Goal: Communication & Community: Answer question/provide support

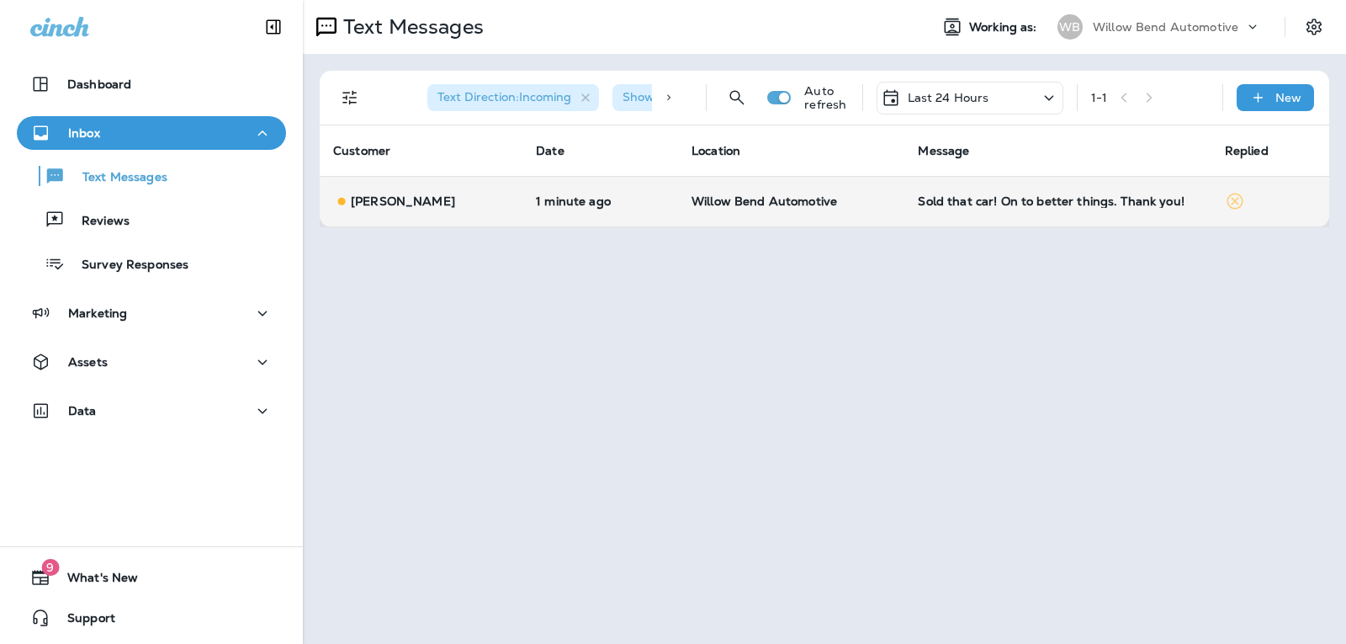
click at [1062, 193] on td "Sold that car! On to better things. Thank you!" at bounding box center [1057, 201] width 306 height 50
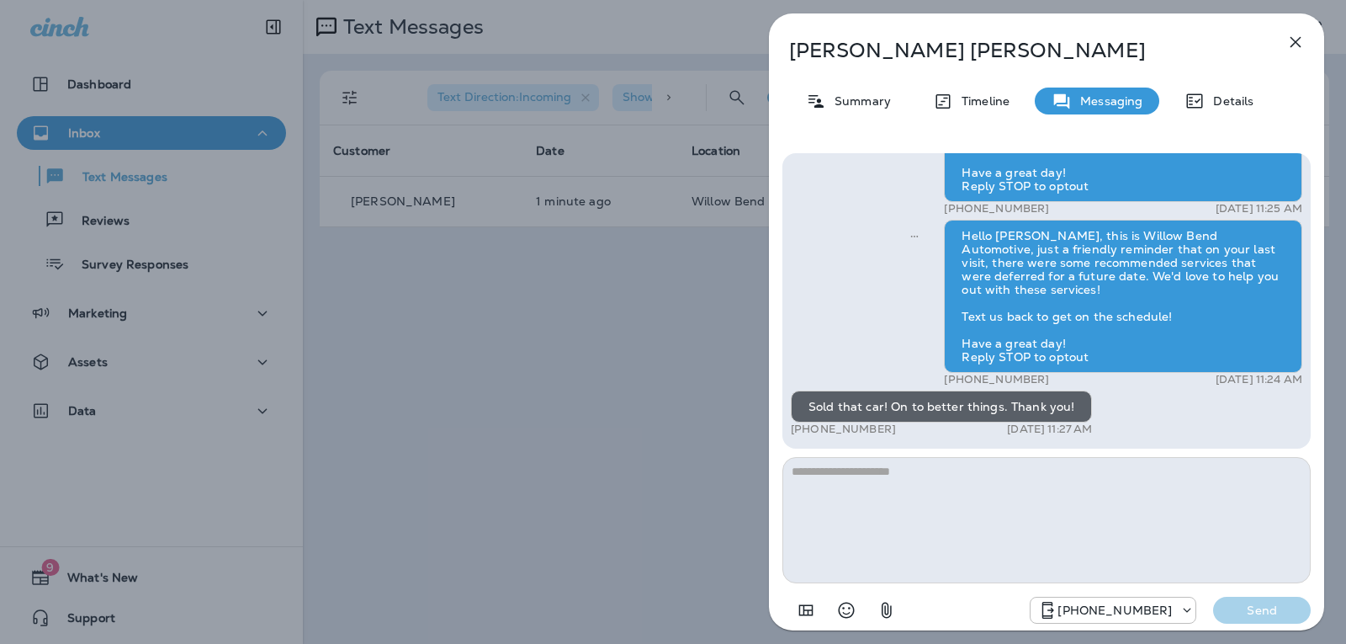
click at [872, 480] on textarea at bounding box center [1046, 520] width 528 height 126
type textarea "*"
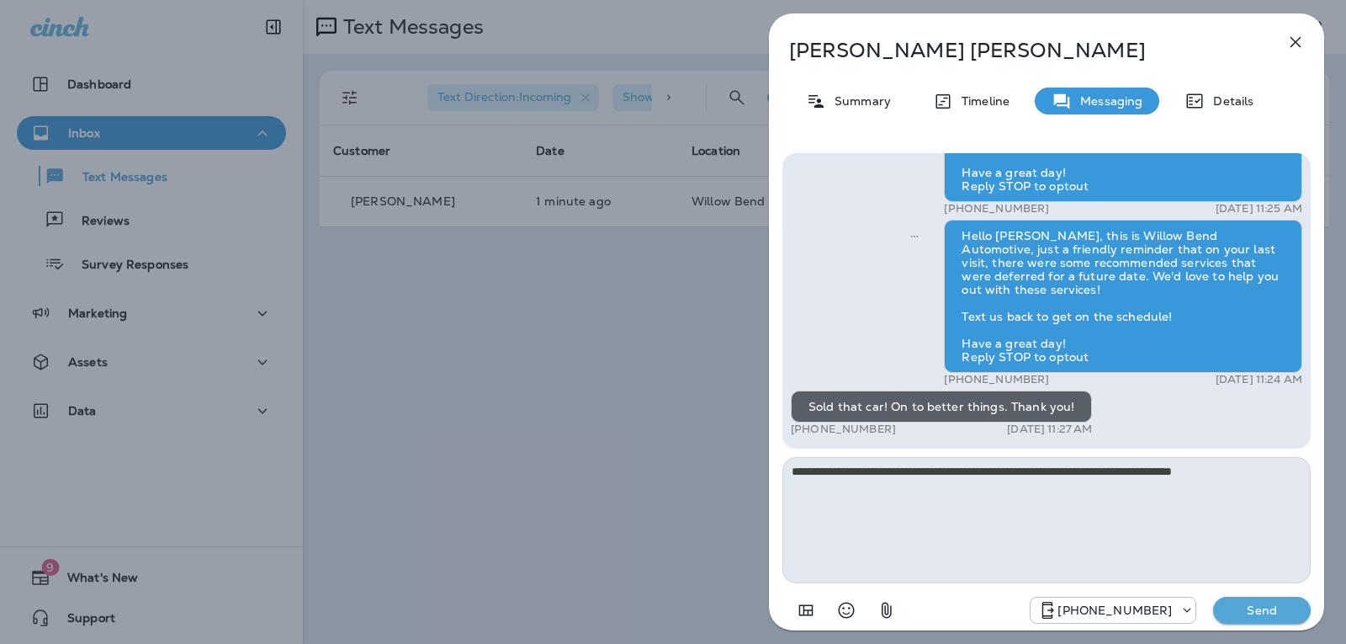
type textarea "**********"
click at [1288, 602] on button "Send" at bounding box center [1262, 610] width 98 height 27
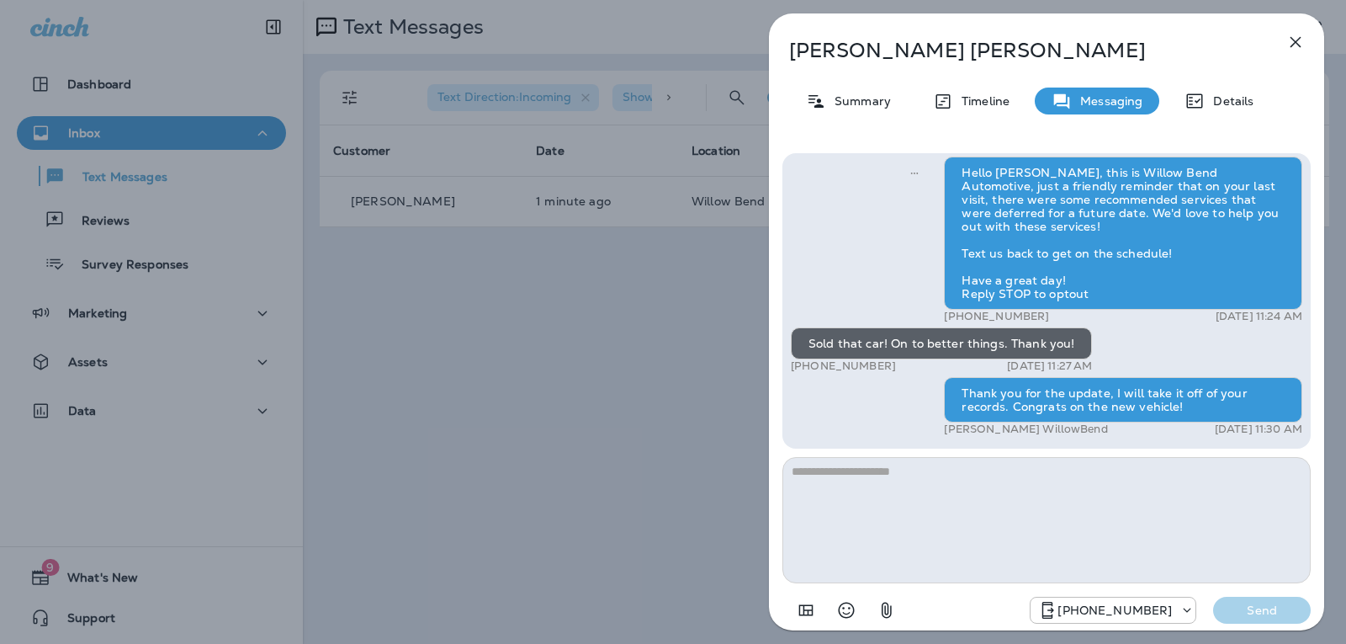
click at [1292, 42] on icon "button" at bounding box center [1296, 42] width 20 height 20
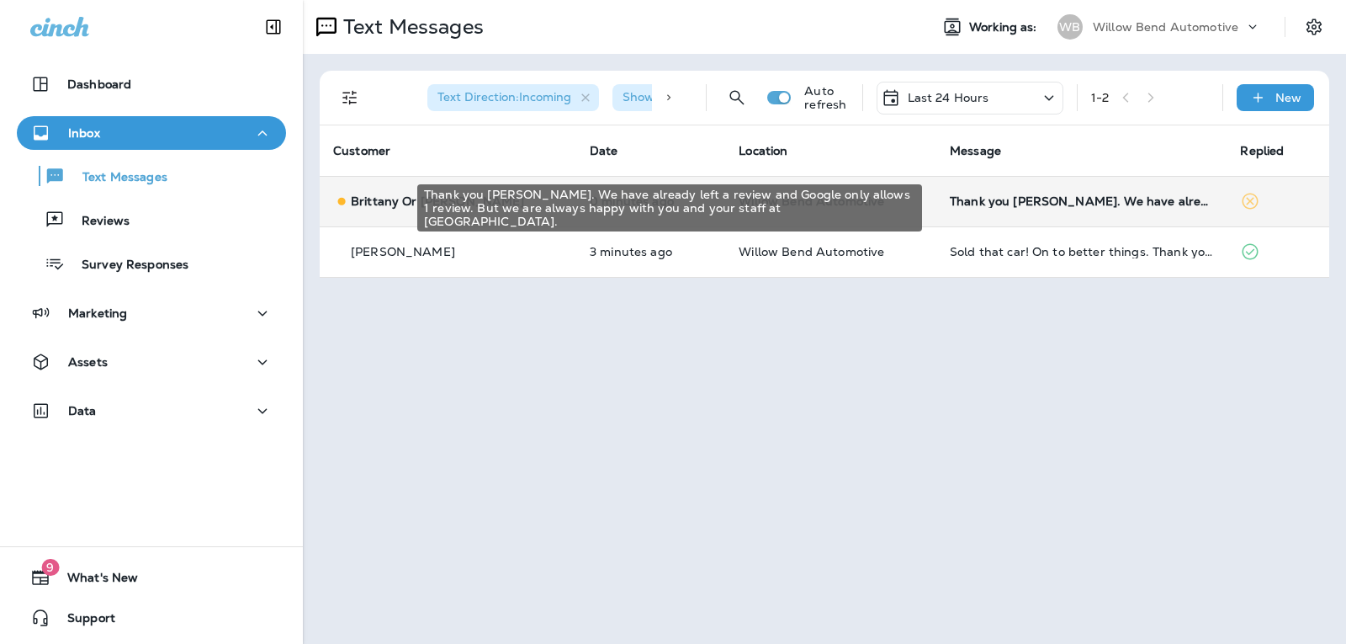
click at [984, 203] on div "Thank you [PERSON_NAME]. We have already left a review and Google only allows 1…" at bounding box center [1082, 200] width 264 height 13
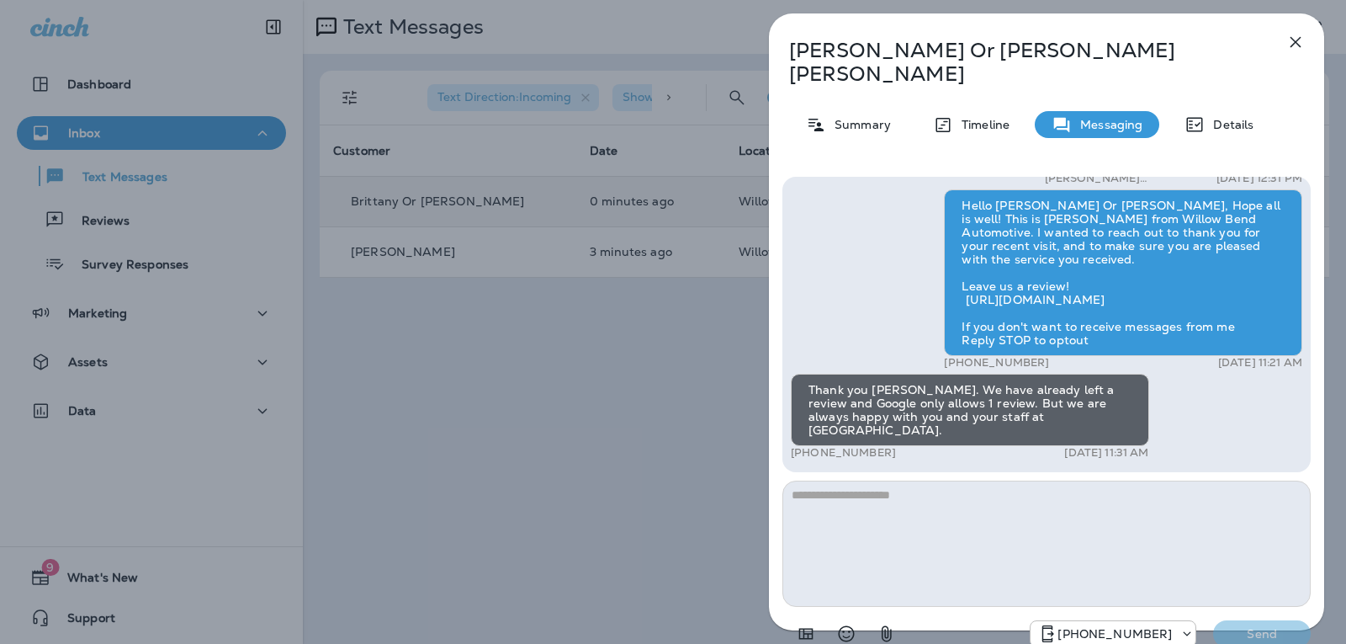
click at [899, 480] on textarea at bounding box center [1046, 543] width 528 height 126
click at [848, 626] on icon "Select an emoji" at bounding box center [847, 634] width 16 height 16
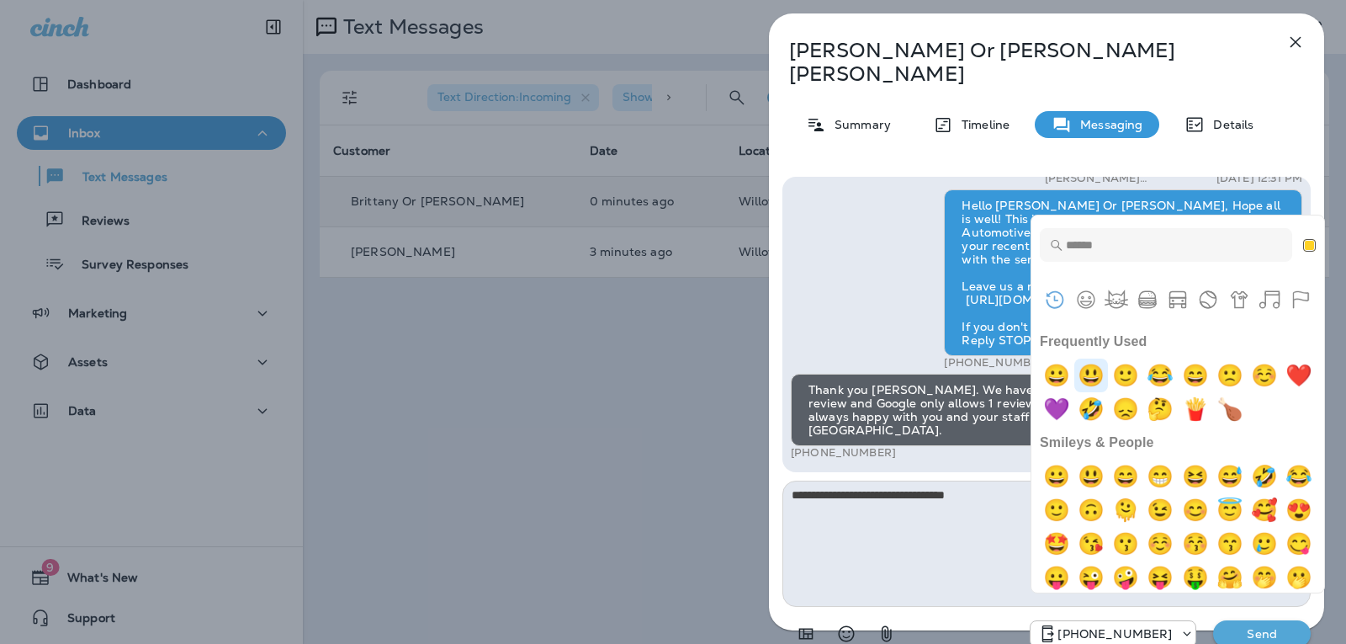
click at [1098, 387] on img "smiley" at bounding box center [1091, 375] width 34 height 34
type textarea "**********"
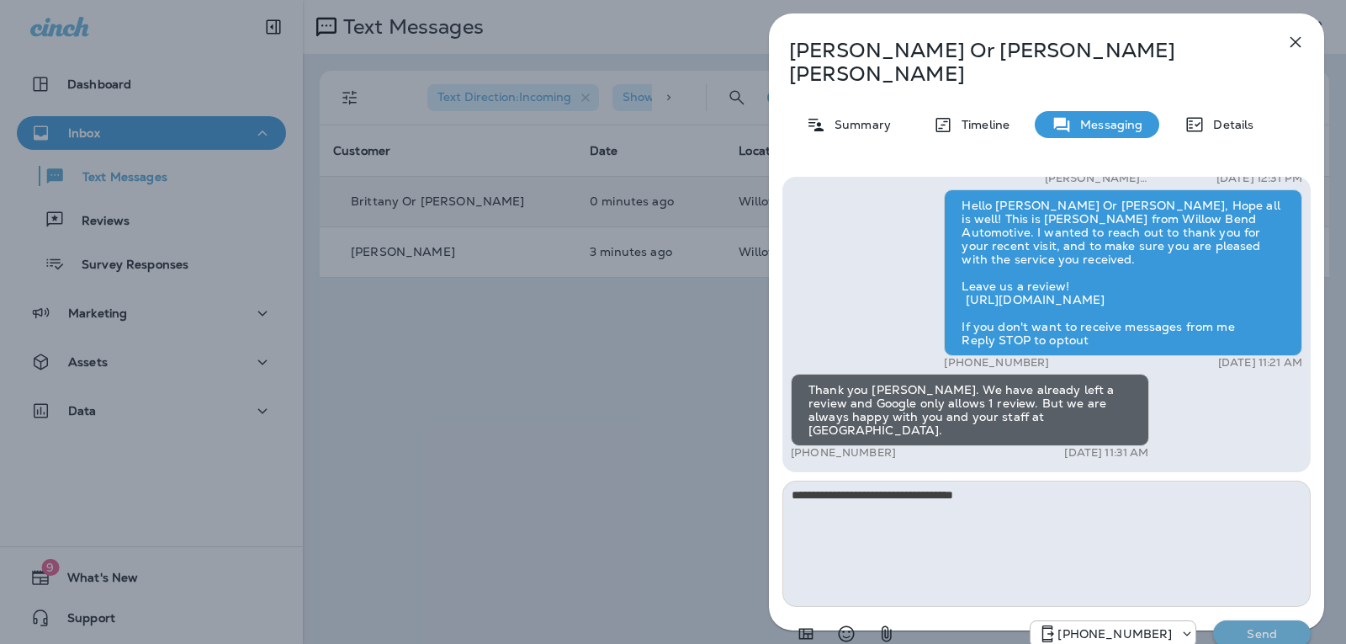
click at [1242, 626] on p "Send" at bounding box center [1262, 633] width 71 height 15
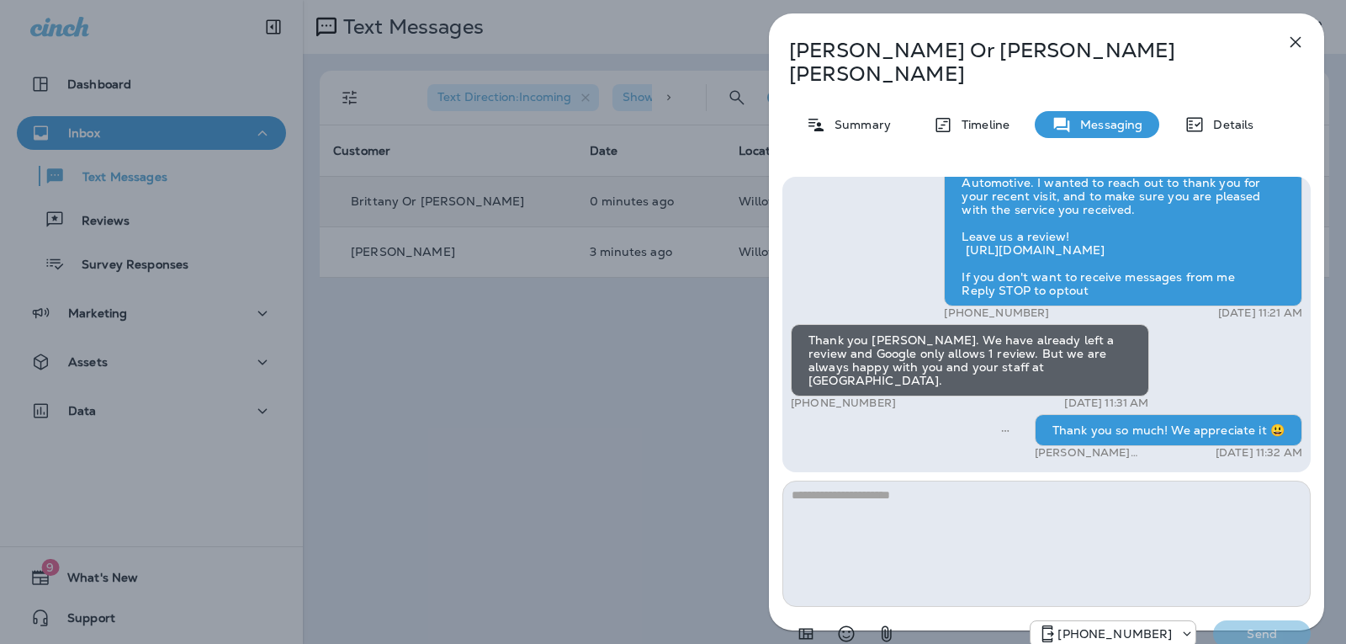
click at [1292, 35] on icon "button" at bounding box center [1296, 42] width 20 height 20
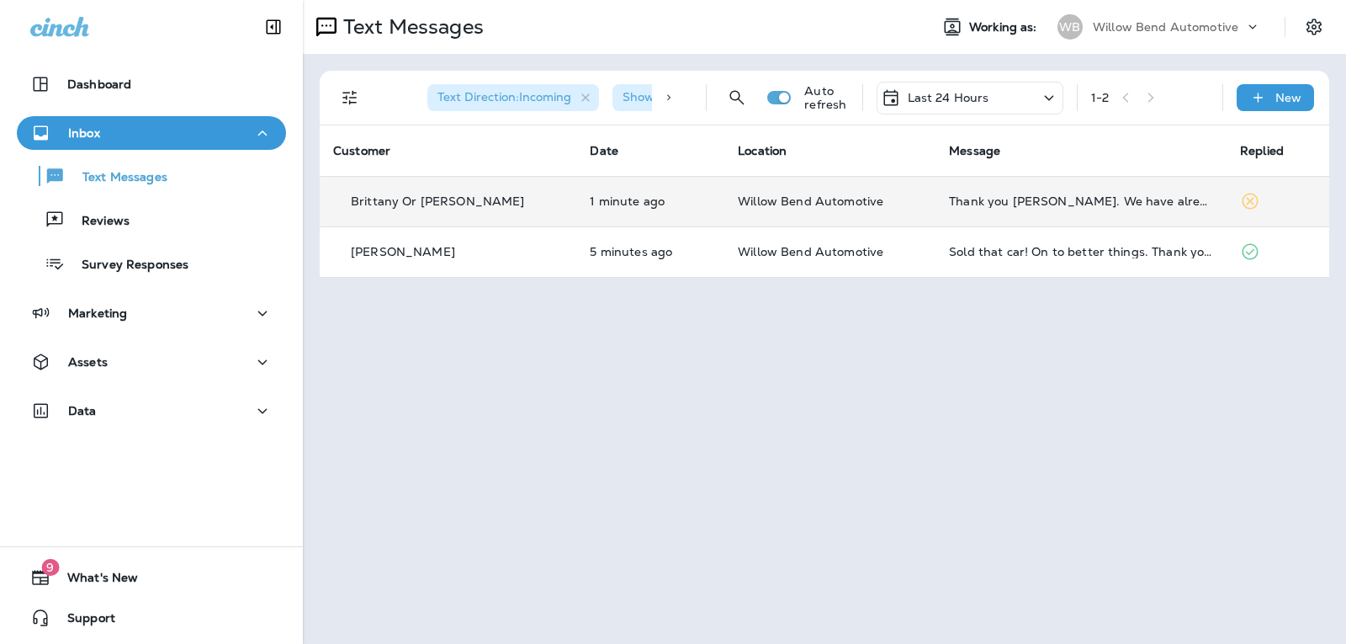
click at [972, 99] on p "Last 24 Hours" at bounding box center [949, 97] width 82 height 13
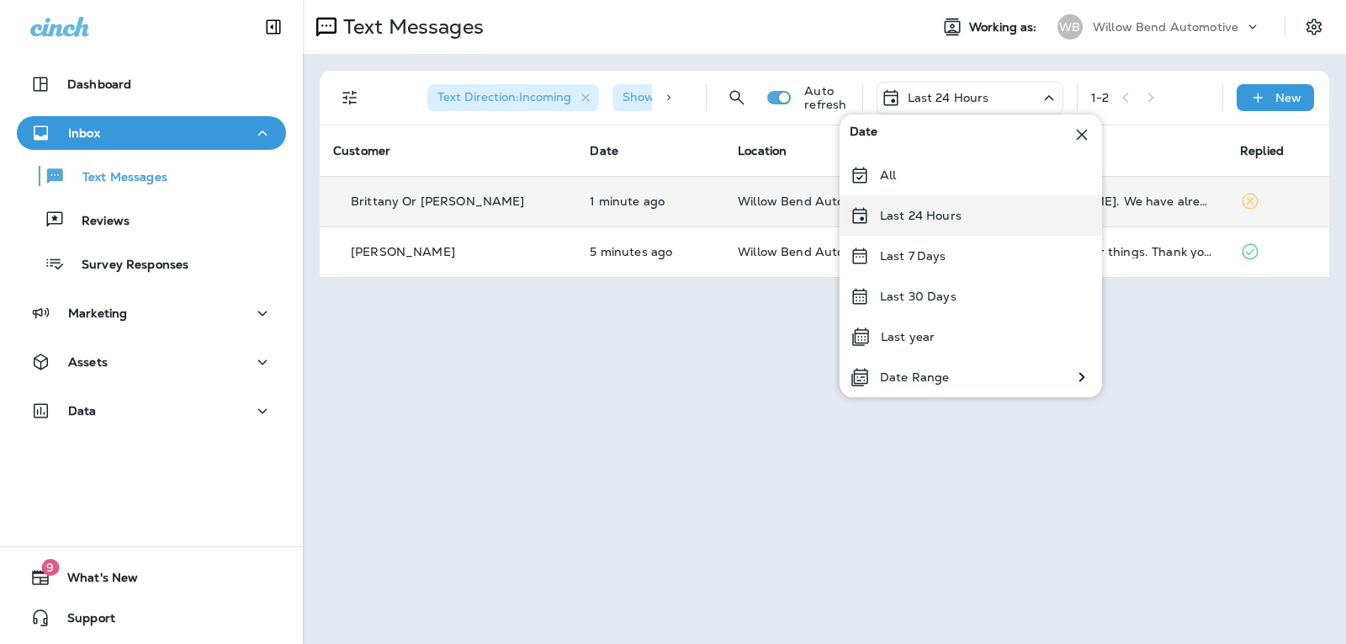
click at [978, 218] on div "Last 24 Hours" at bounding box center [971, 215] width 263 height 40
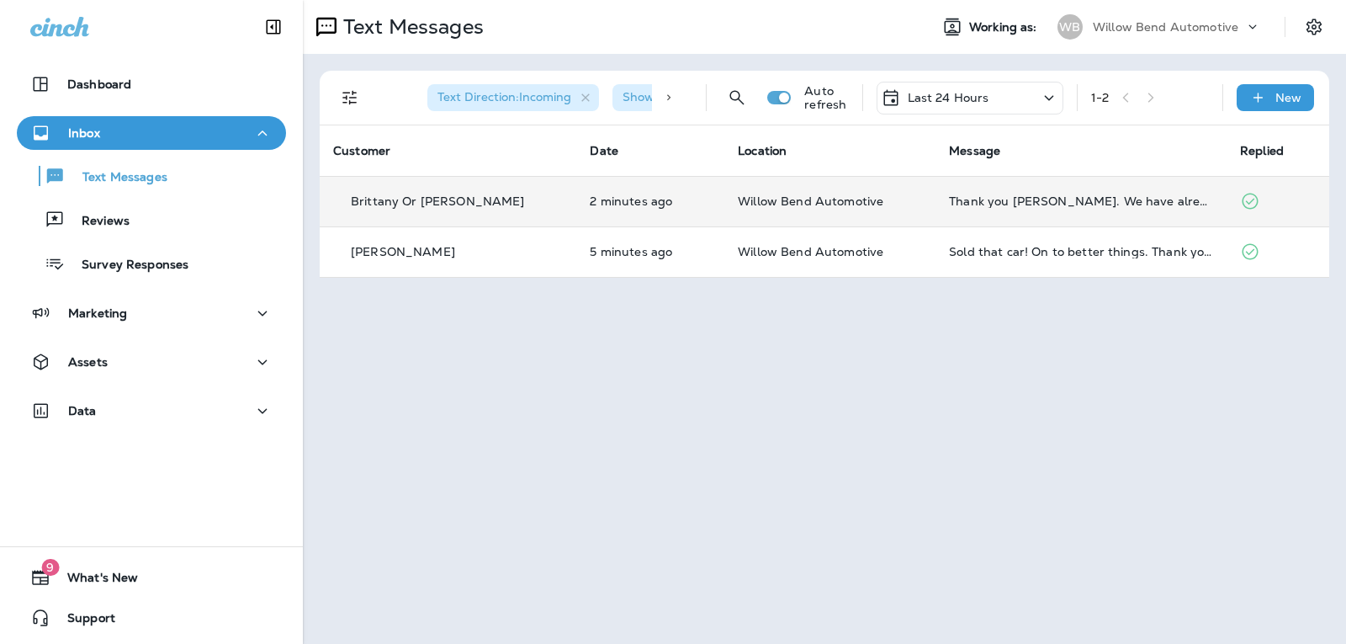
click at [1042, 209] on td "Thank you [PERSON_NAME]. We have already left a review and Google only allows 1…" at bounding box center [1081, 201] width 291 height 50
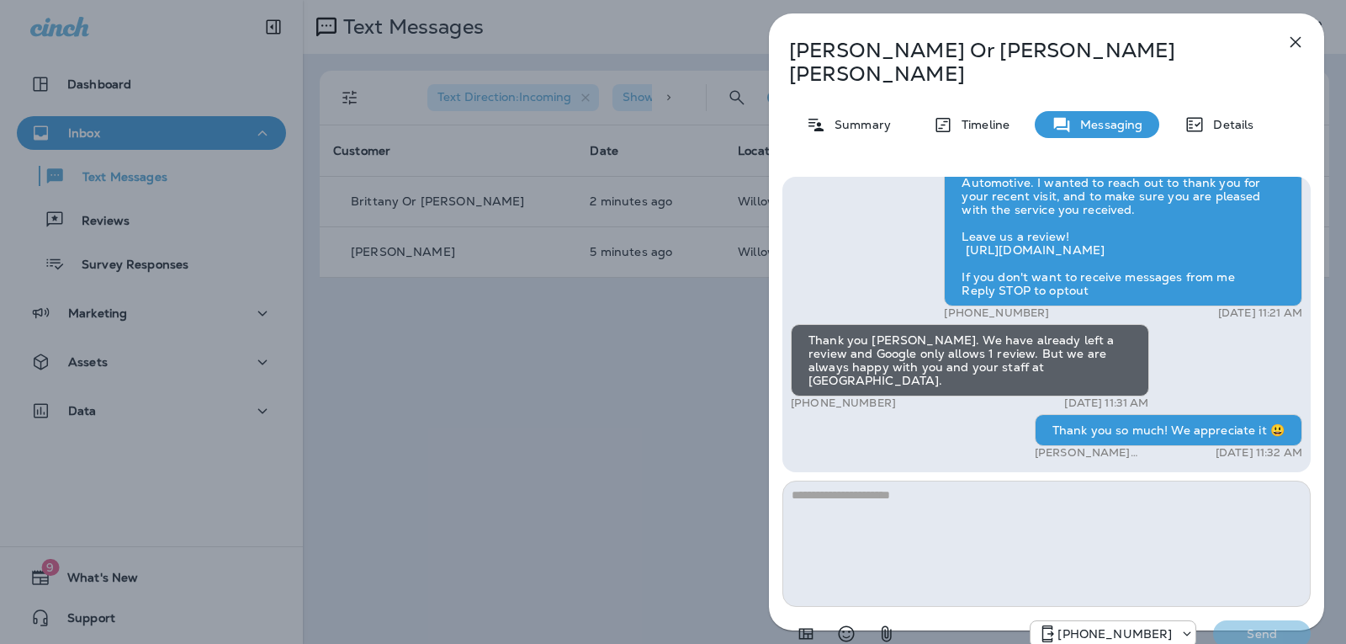
click at [940, 481] on textarea at bounding box center [1046, 543] width 528 height 126
click at [1294, 46] on icon "button" at bounding box center [1296, 42] width 20 height 20
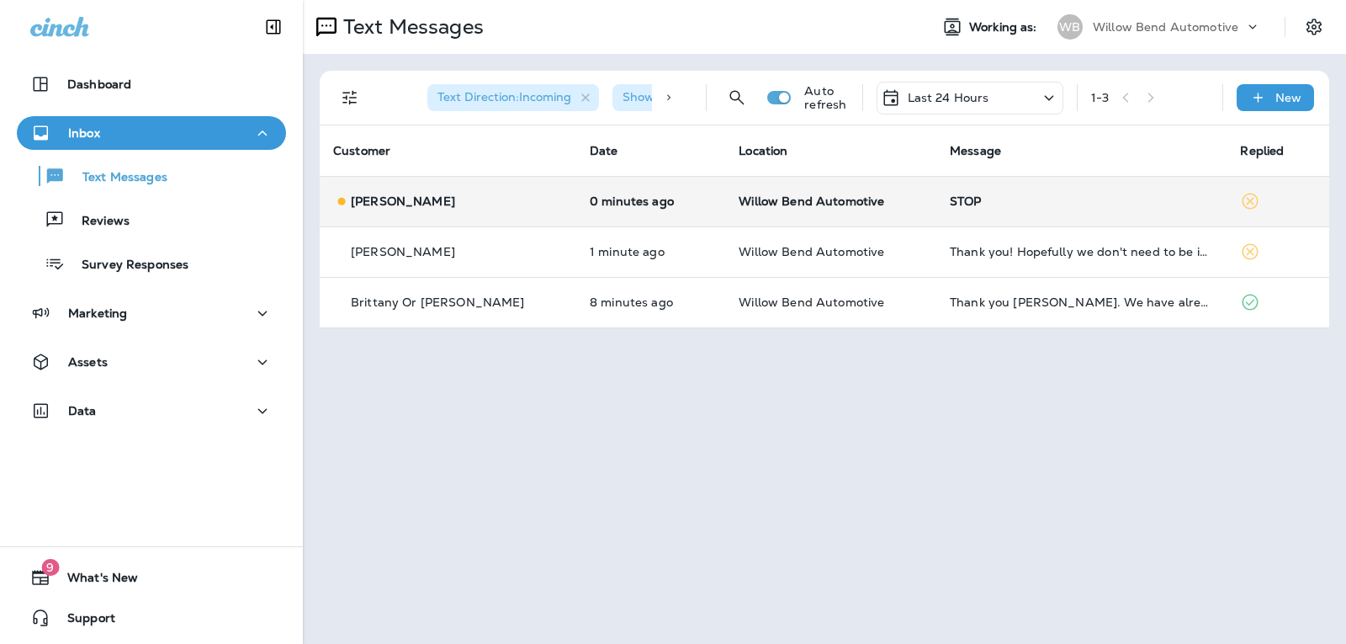
click at [961, 199] on div "STOP" at bounding box center [1082, 200] width 264 height 13
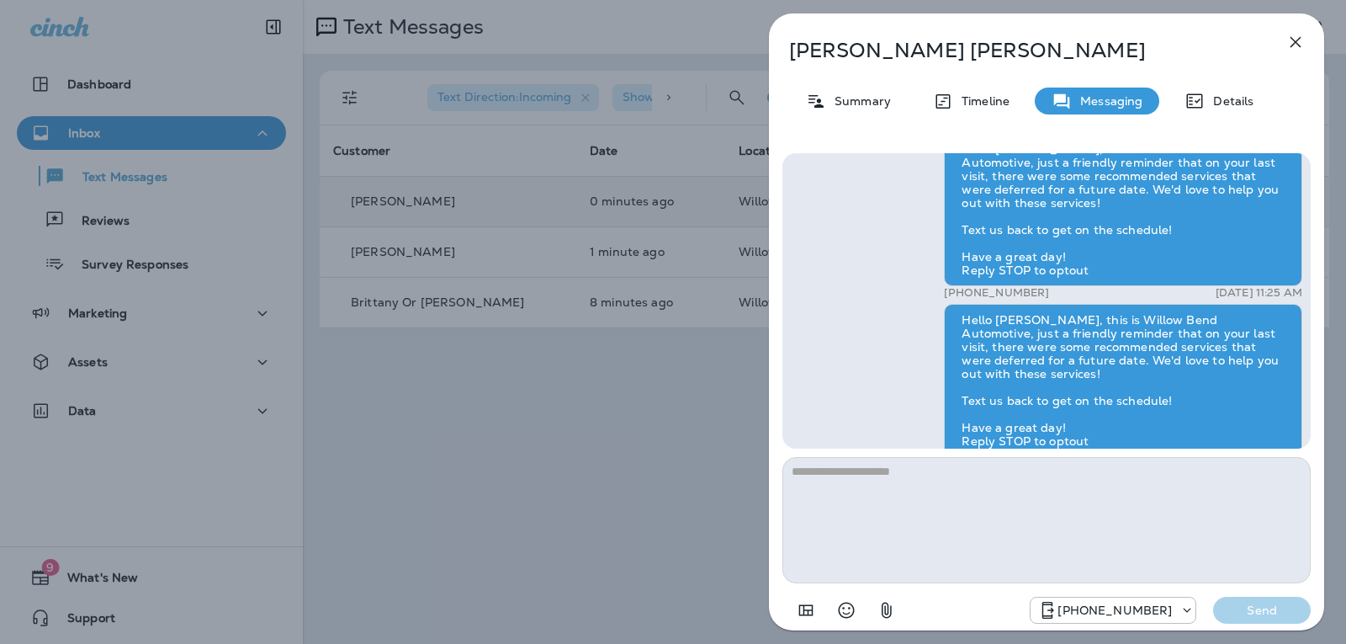
scroll to position [1, 0]
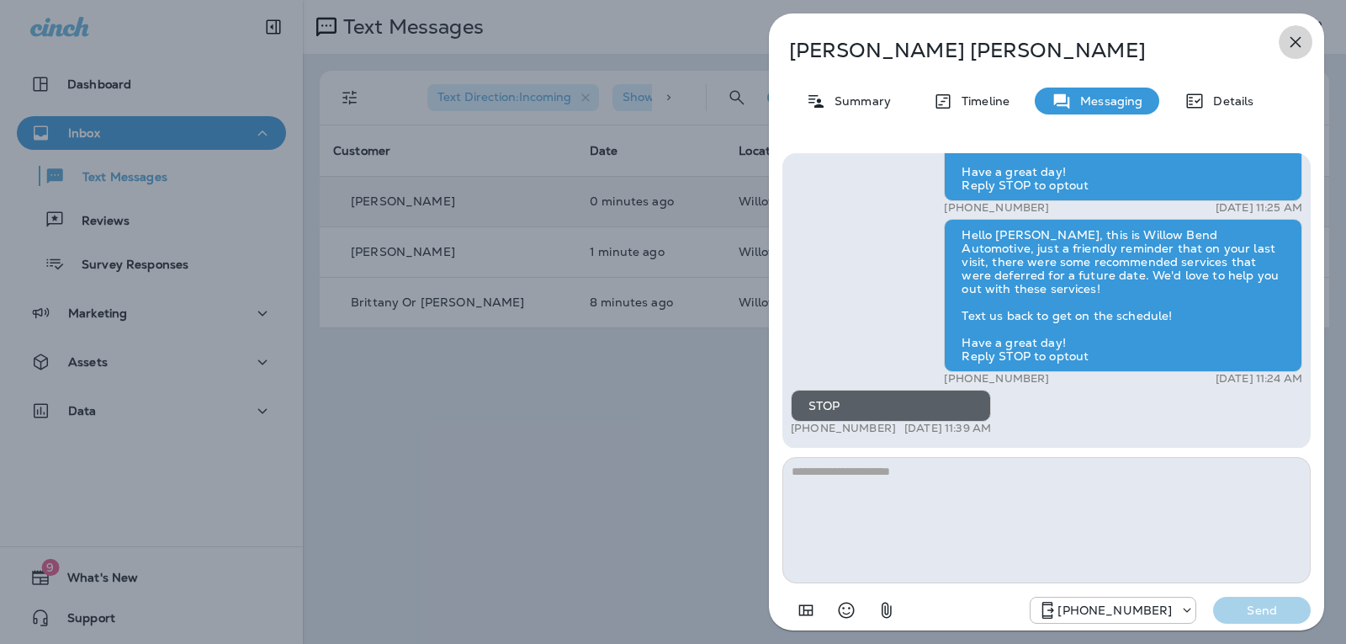
click at [1292, 40] on icon "button" at bounding box center [1296, 42] width 11 height 11
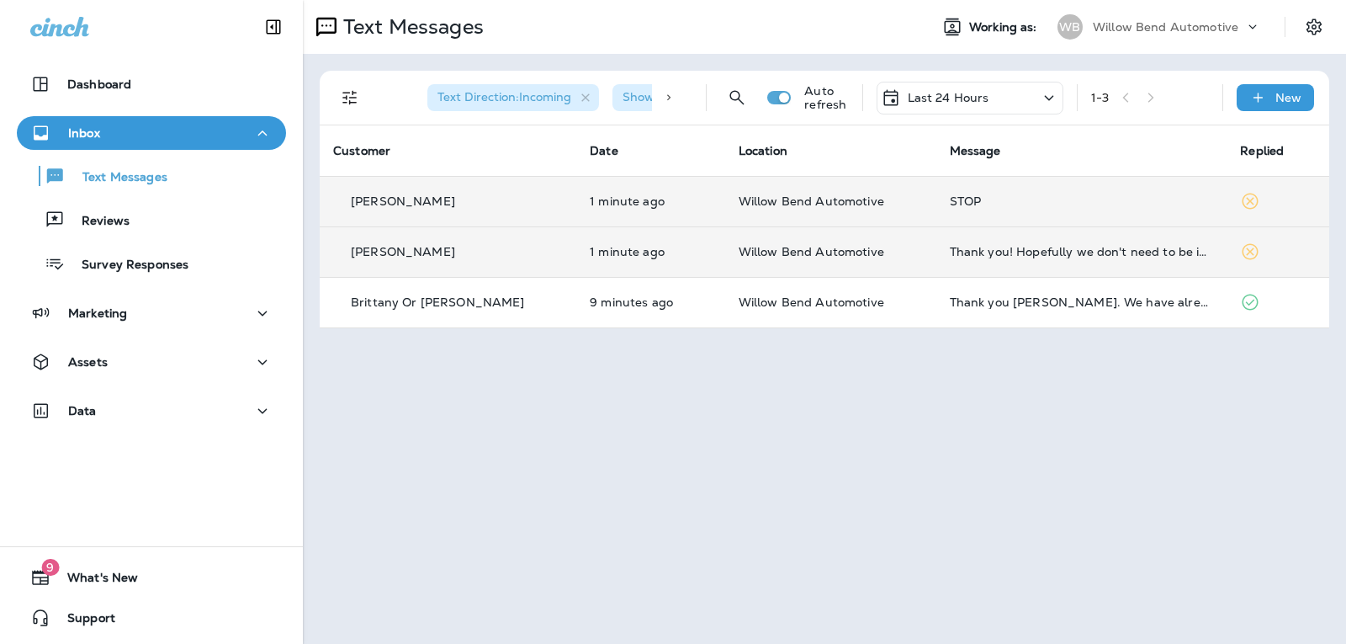
drag, startPoint x: 1054, startPoint y: 254, endPoint x: 1062, endPoint y: 258, distance: 8.7
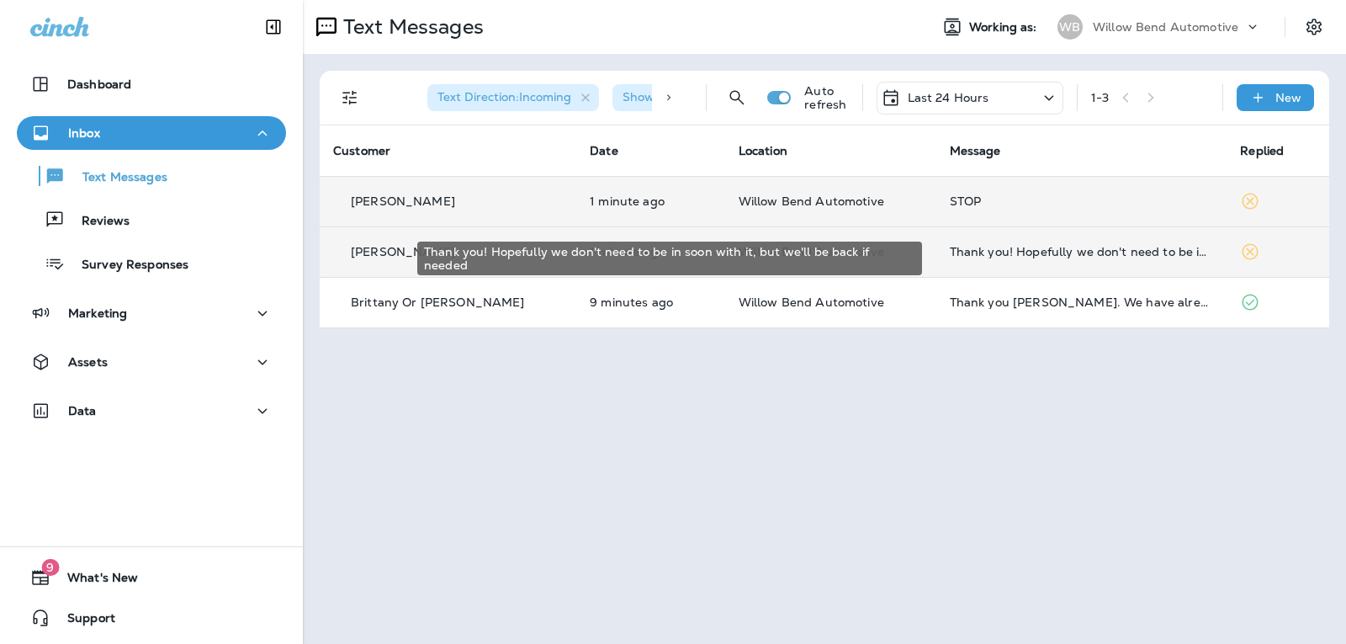
click at [1112, 252] on div "Thank you! Hopefully we don't need to be in soon with it, but we'll be back if …" at bounding box center [1082, 251] width 264 height 13
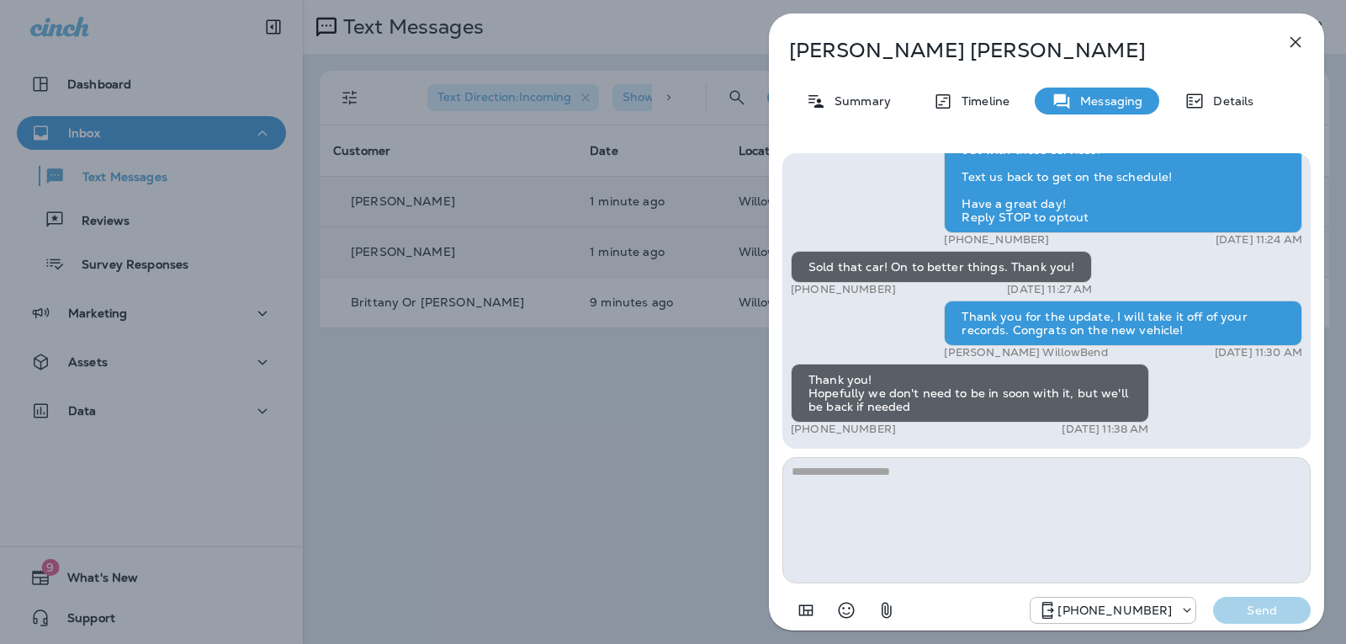
click at [849, 485] on textarea at bounding box center [1046, 520] width 528 height 126
click at [840, 606] on icon "Select an emoji" at bounding box center [847, 610] width 16 height 16
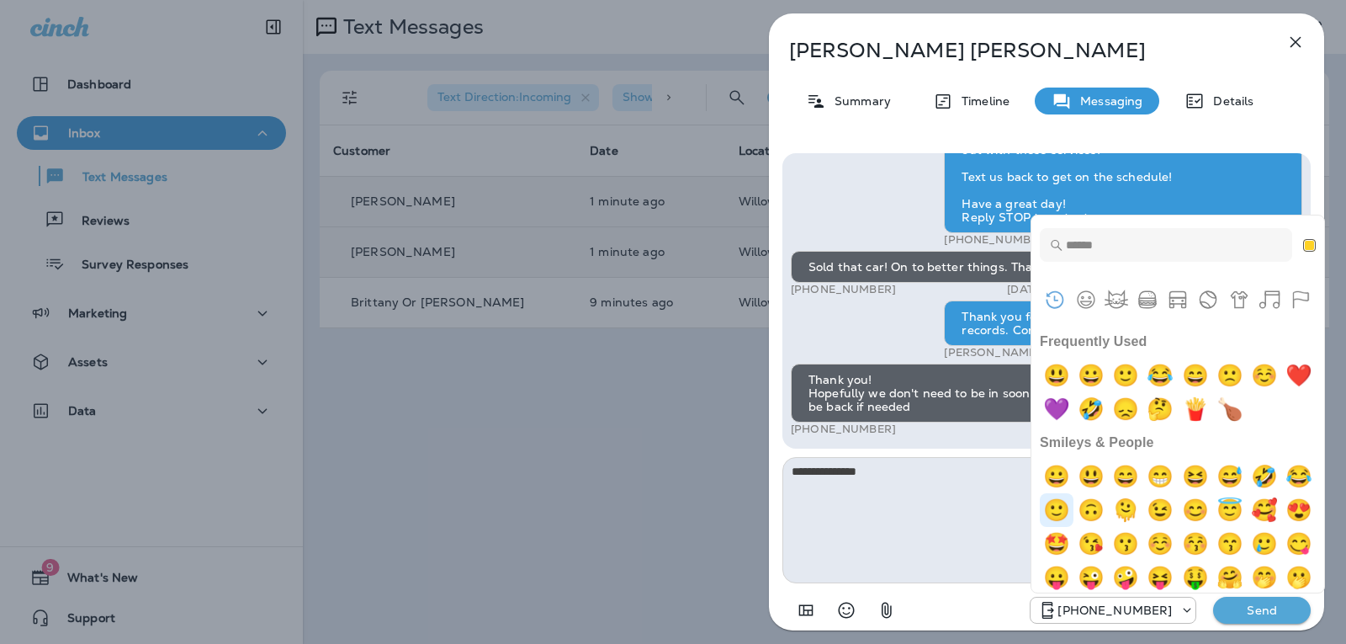
click at [1074, 516] on img "slightly smiling face" at bounding box center [1057, 510] width 34 height 34
type textarea "**********"
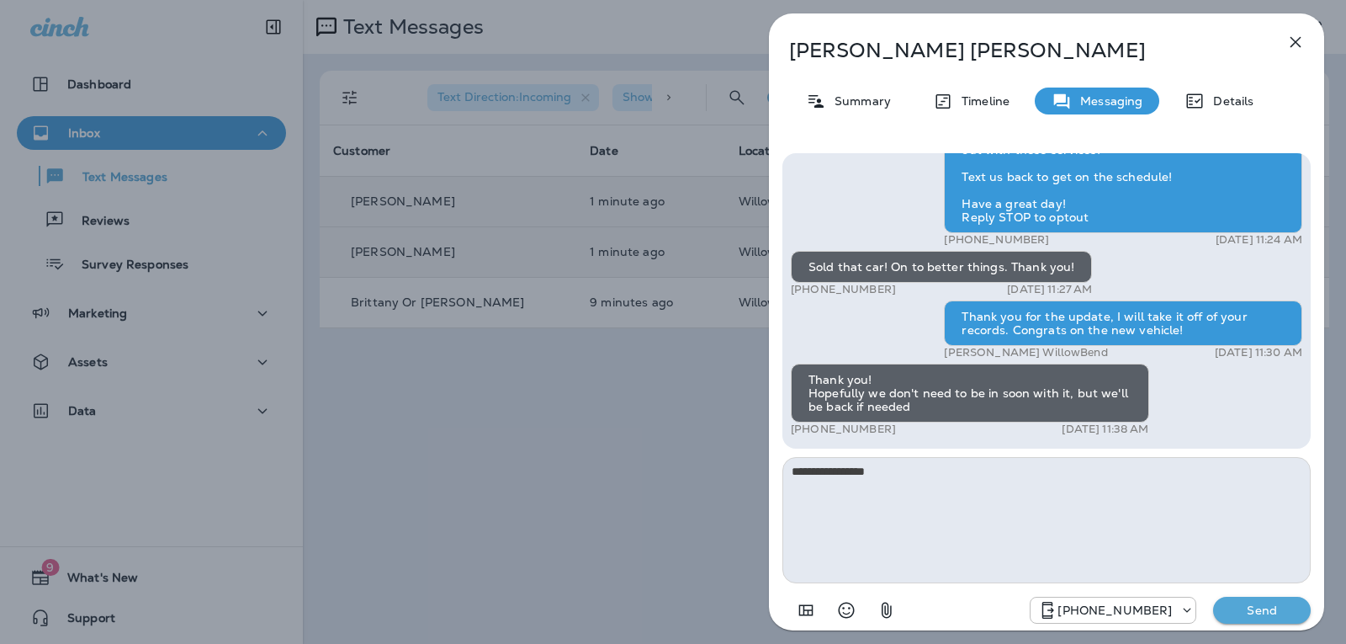
click at [1259, 620] on button "Send" at bounding box center [1262, 610] width 98 height 27
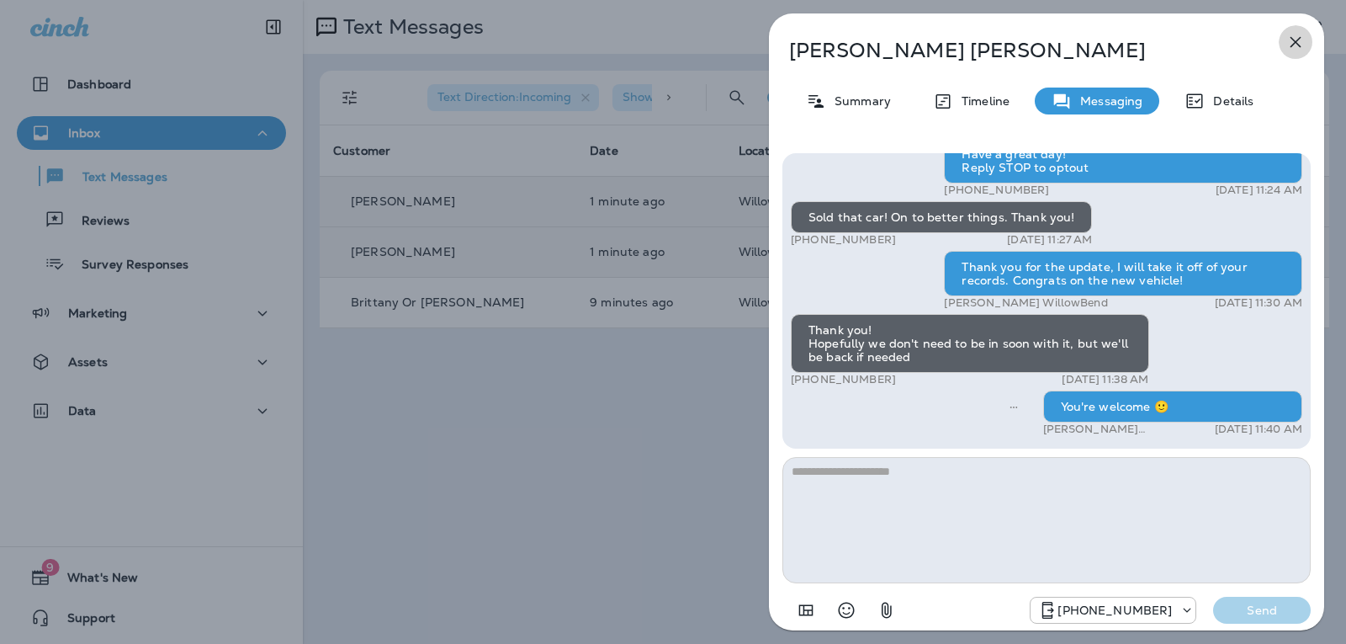
click at [1294, 41] on icon "button" at bounding box center [1296, 42] width 11 height 11
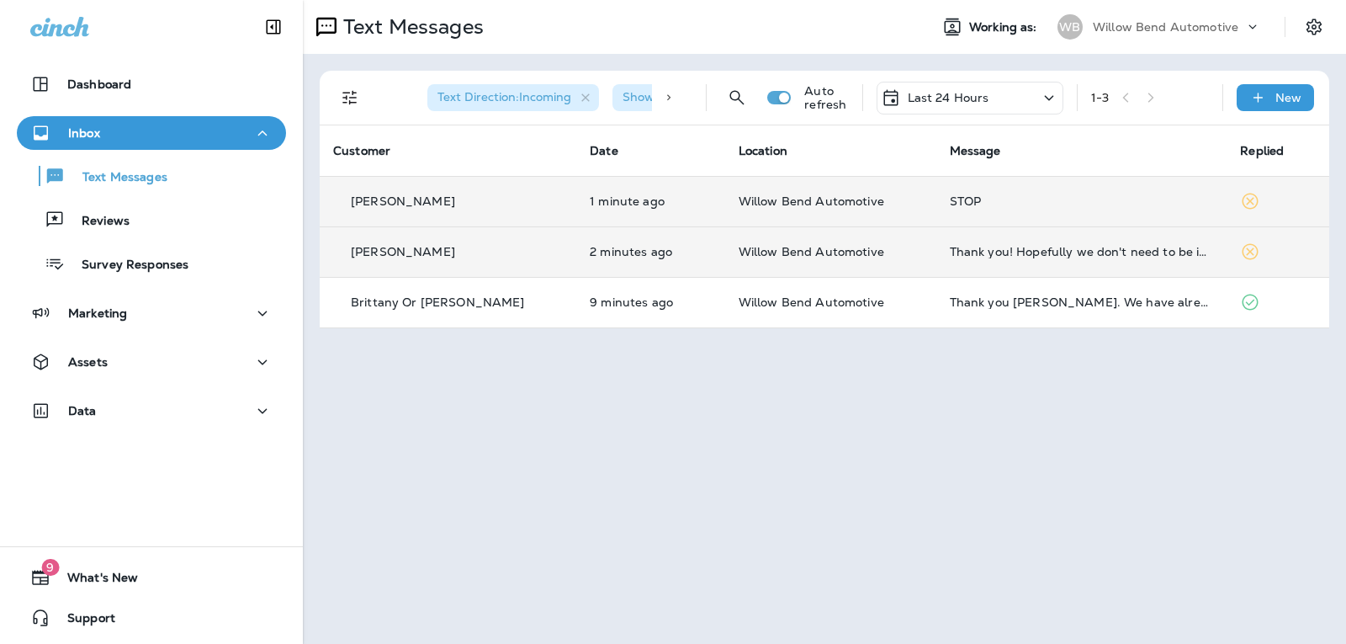
click at [981, 89] on div "Last 24 Hours" at bounding box center [935, 98] width 109 height 20
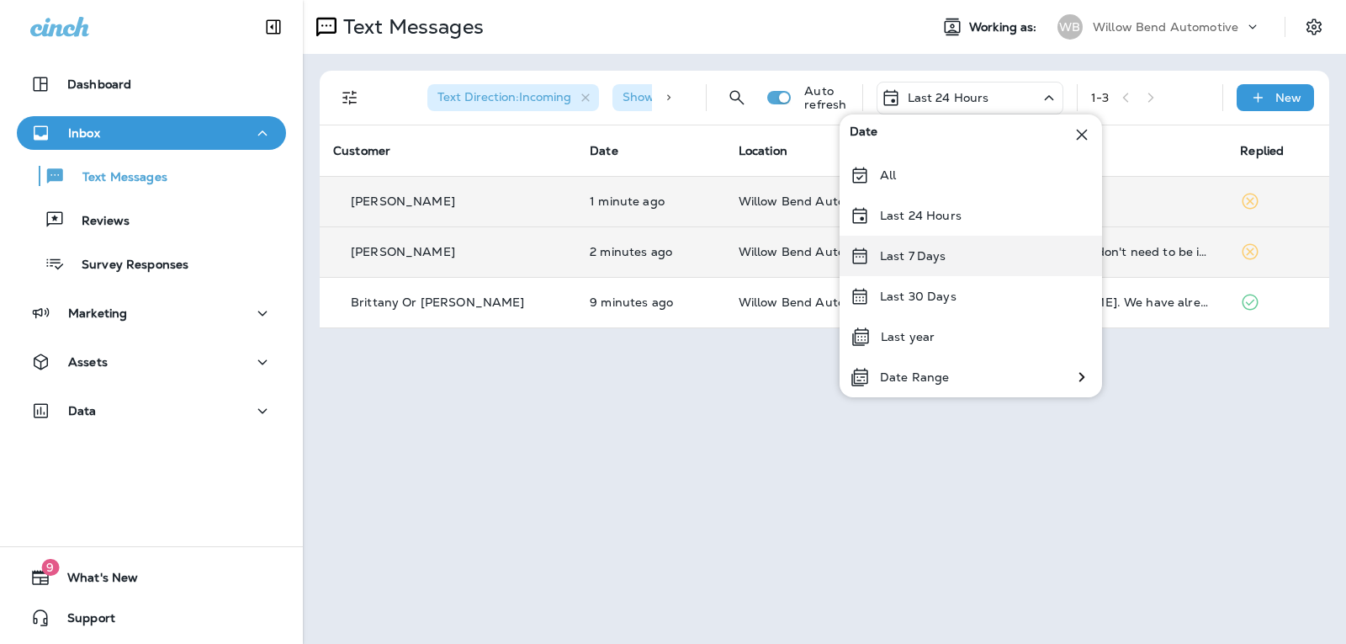
click at [960, 250] on div "Last 7 Days" at bounding box center [971, 256] width 263 height 40
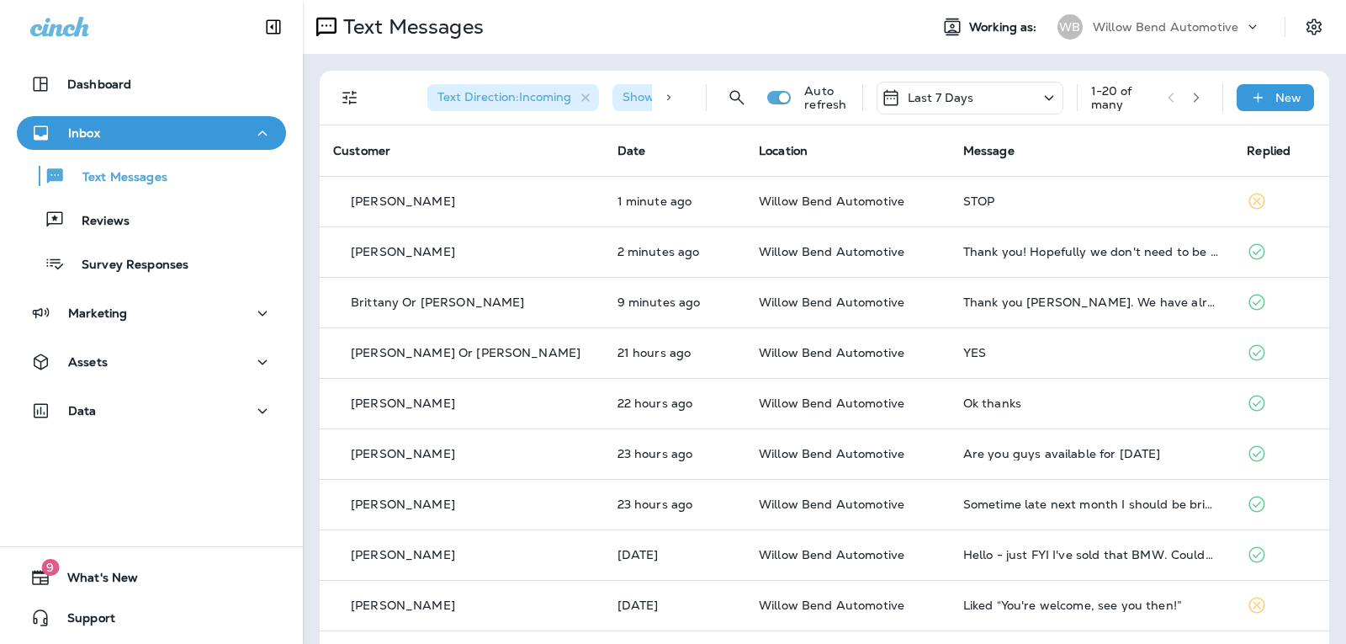
click at [981, 99] on div "Last 7 Days" at bounding box center [970, 98] width 187 height 33
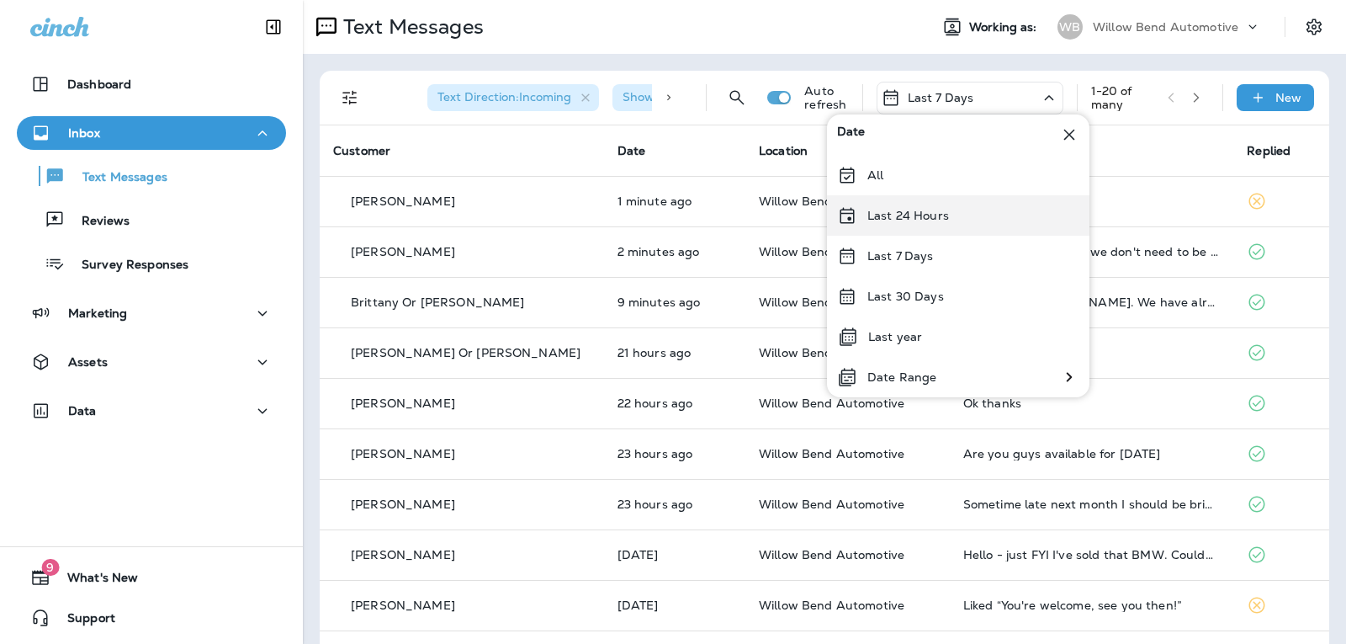
click at [981, 202] on div "Last 24 Hours" at bounding box center [958, 215] width 263 height 40
